Goal: Navigation & Orientation: Find specific page/section

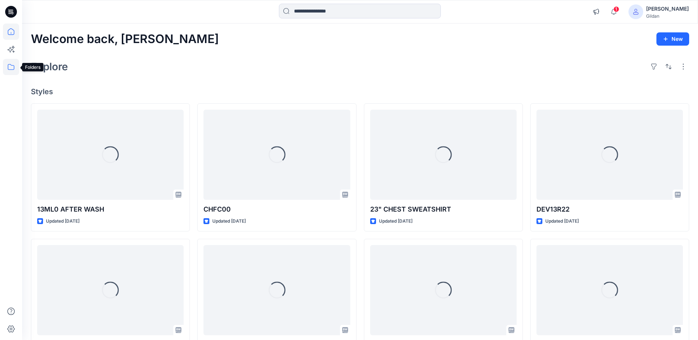
click at [10, 66] on icon at bounding box center [11, 67] width 16 height 16
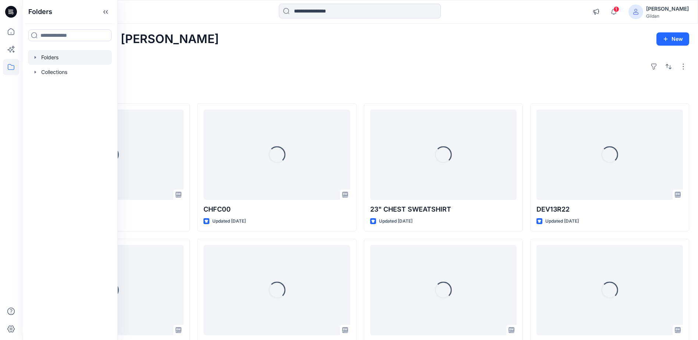
click at [54, 55] on div at bounding box center [70, 57] width 84 height 15
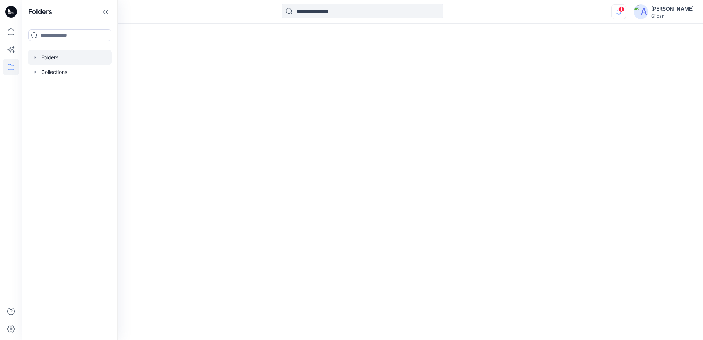
click at [620, 13] on icon "button" at bounding box center [619, 11] width 14 height 15
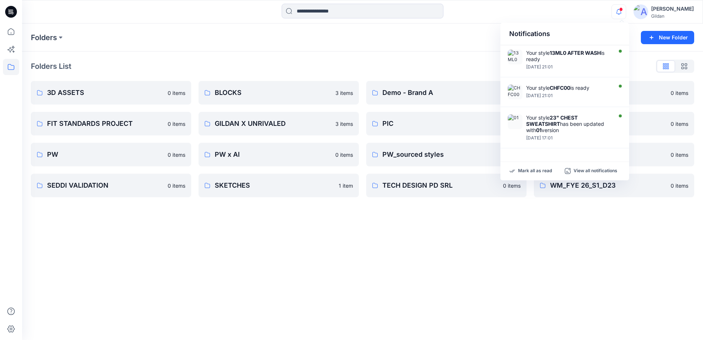
click at [621, 13] on icon "button" at bounding box center [619, 11] width 14 height 15
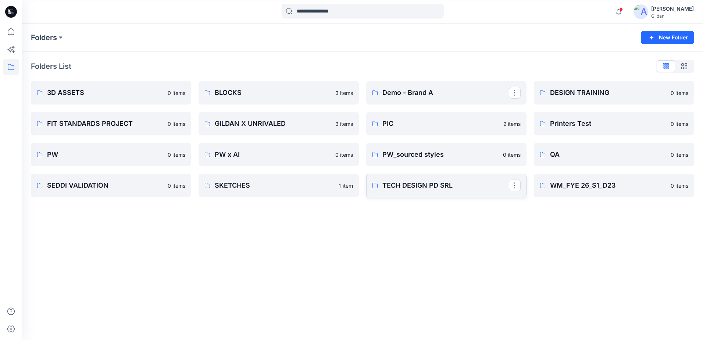
click at [427, 185] on p "TECH DESIGN PD SRL" at bounding box center [445, 185] width 127 height 10
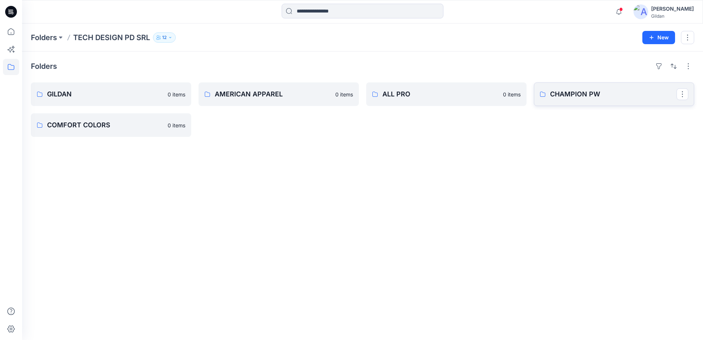
click at [575, 97] on p "CHAMPION PW" at bounding box center [613, 94] width 127 height 10
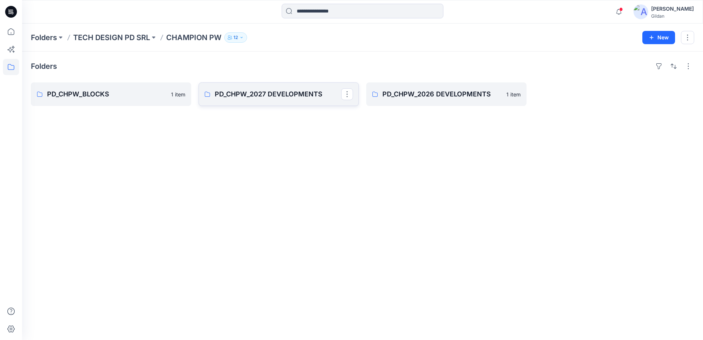
click at [280, 86] on link "PD_CHPW_2027 DEVELOPMENTS" at bounding box center [279, 94] width 160 height 24
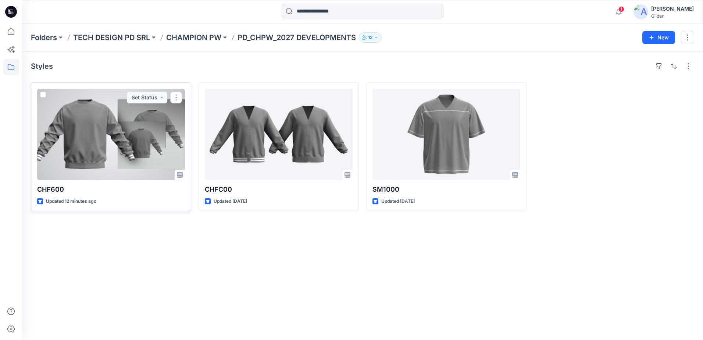
click at [117, 142] on div at bounding box center [111, 134] width 148 height 91
